Goal: Navigation & Orientation: Find specific page/section

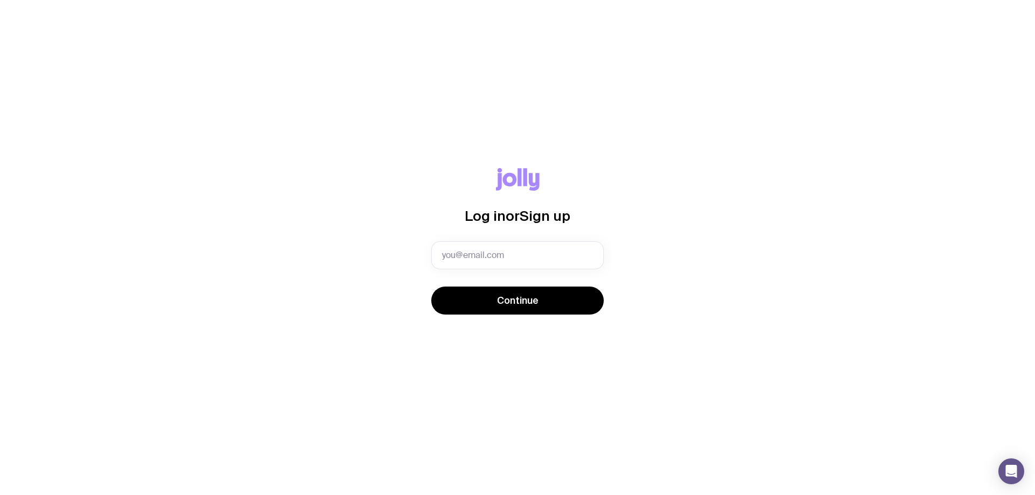
click at [510, 181] on icon at bounding box center [518, 179] width 44 height 23
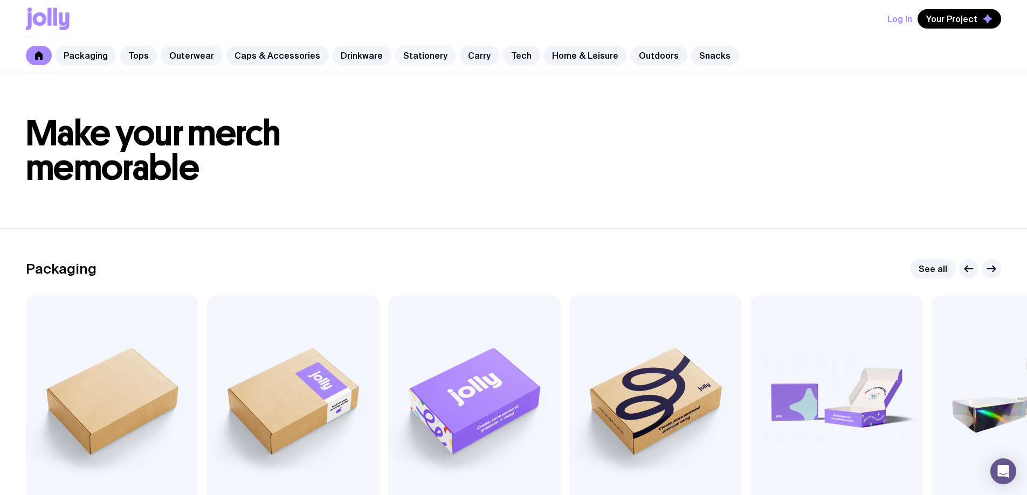
click at [411, 62] on link "Stationery" at bounding box center [424, 55] width 61 height 19
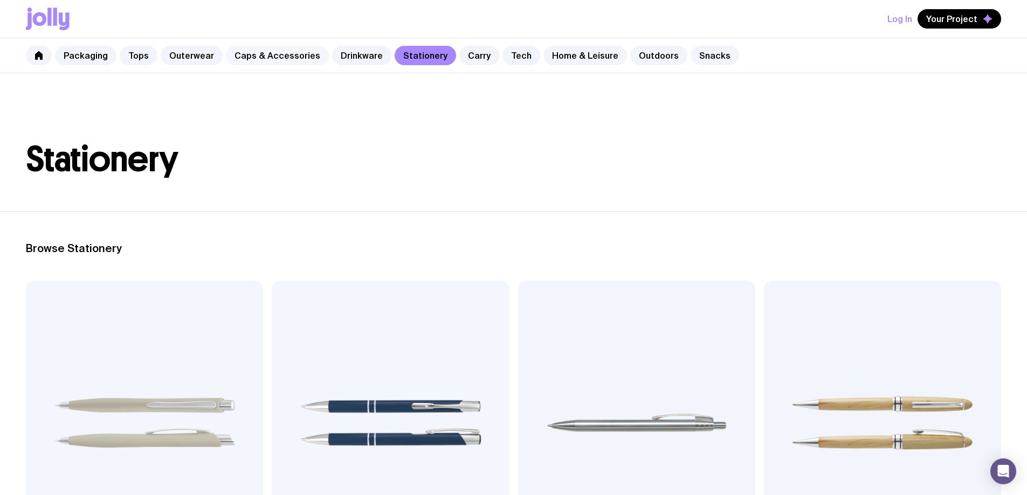
click at [282, 56] on link "Caps & Accessories" at bounding box center [277, 55] width 103 height 19
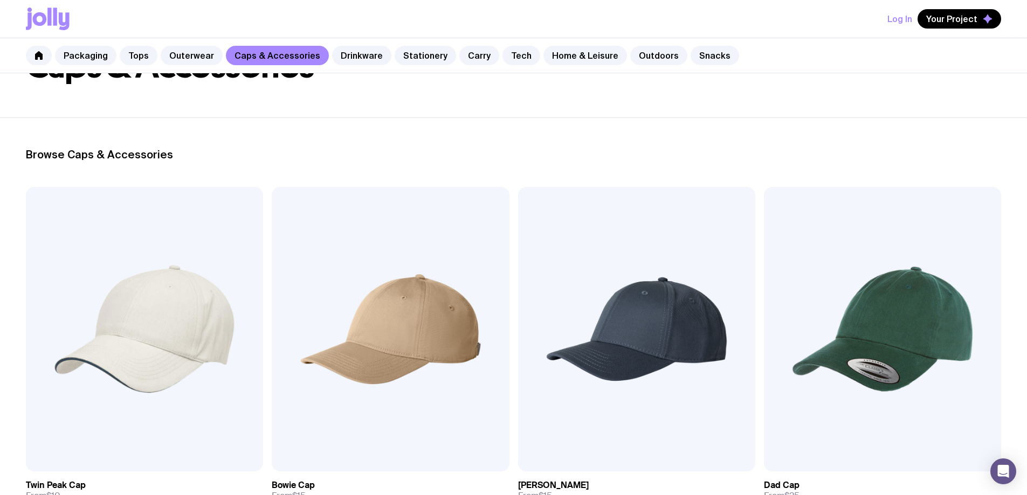
scroll to position [162, 0]
